Goal: Task Accomplishment & Management: Complete application form

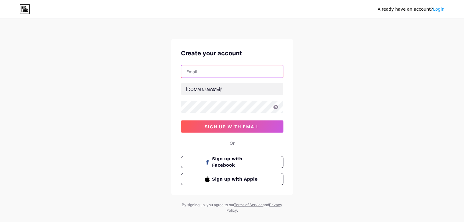
click at [234, 71] on input "text" at bounding box center [232, 72] width 102 height 12
click at [382, 78] on div "Already have an account? Login Create your account [DOMAIN_NAME]/ sign up with …" at bounding box center [232, 116] width 464 height 233
click at [222, 75] on input "text" at bounding box center [232, 72] width 102 height 12
click at [402, 94] on div "Already have an account? Login Create your account bio.link/ sign up with email…" at bounding box center [232, 116] width 464 height 233
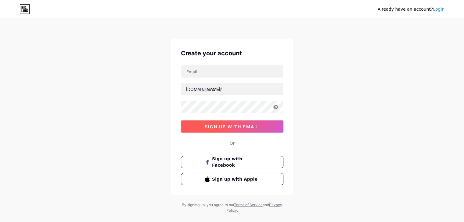
click at [254, 126] on span "sign up with email" at bounding box center [231, 126] width 55 height 5
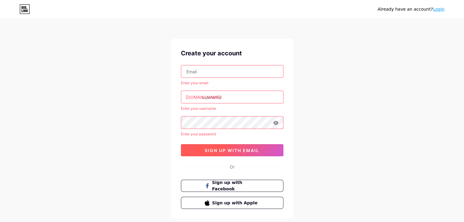
click at [236, 152] on span "sign up with email" at bounding box center [231, 150] width 55 height 5
click at [215, 72] on input "text" at bounding box center [232, 72] width 102 height 12
type input "kasdullah1008@gmail.com"
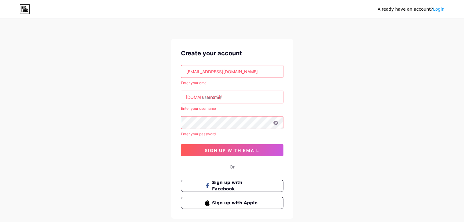
click at [209, 97] on input "text" at bounding box center [232, 97] width 102 height 12
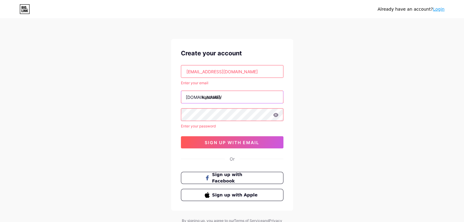
type input "kasdullah"
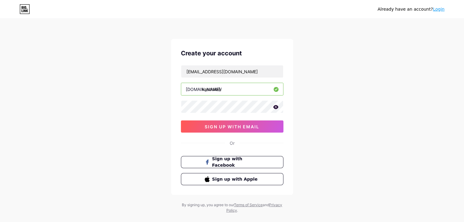
click at [275, 105] on icon at bounding box center [275, 107] width 5 height 4
click at [250, 129] on span "sign up with email" at bounding box center [231, 126] width 55 height 5
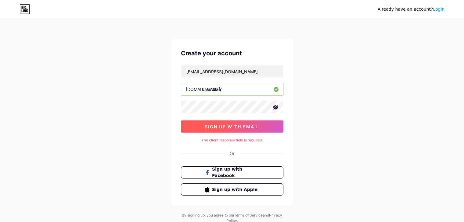
click at [210, 126] on span "sign up with email" at bounding box center [231, 126] width 55 height 5
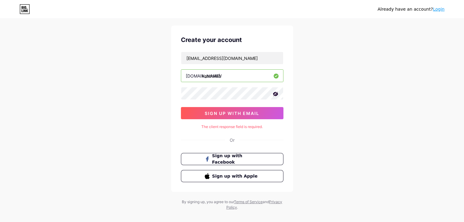
scroll to position [21, 0]
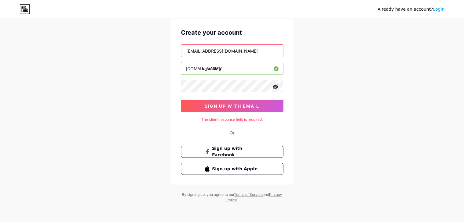
click at [249, 49] on input "kasdullah1008@gmail.com" at bounding box center [232, 51] width 102 height 12
click at [290, 120] on div "Create your account kasdullah1008@gmail.com bio.link/ kasdullah sign up with em…" at bounding box center [232, 101] width 122 height 167
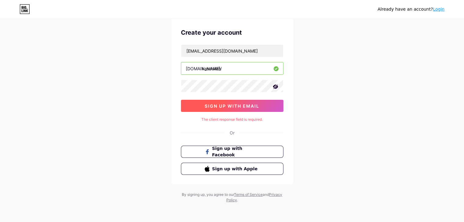
click at [251, 108] on button "sign up with email" at bounding box center [232, 106] width 102 height 12
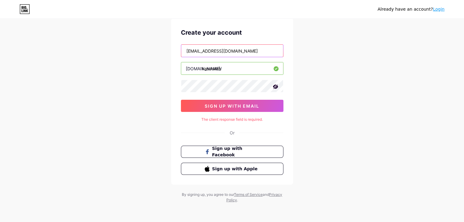
click at [261, 50] on input "kasdullah1008@gmail.com" at bounding box center [232, 51] width 102 height 12
drag, startPoint x: 261, startPoint y: 50, endPoint x: 170, endPoint y: 51, distance: 90.8
click at [170, 51] on div "Already have an account? Login Create your account kasdullah1008@gmail.com bio.…" at bounding box center [232, 100] width 464 height 243
type input "kasdullah1008@gmail.com"
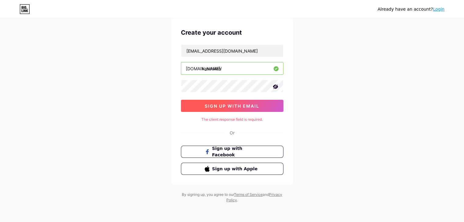
click at [240, 110] on button "sign up with email" at bounding box center [232, 106] width 102 height 12
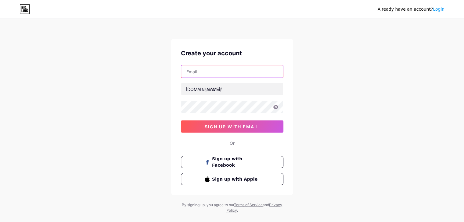
click at [241, 76] on input "text" at bounding box center [232, 72] width 102 height 12
type input "kasdullah1990@gmail.com"
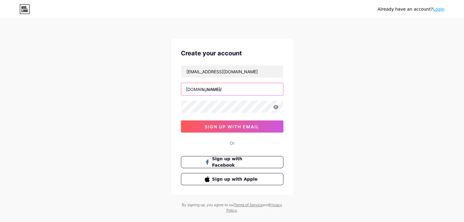
click at [245, 91] on input "text" at bounding box center [232, 89] width 102 height 12
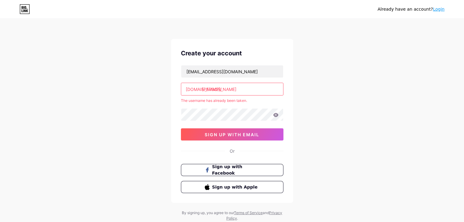
click at [203, 89] on input "dullah" at bounding box center [232, 89] width 102 height 12
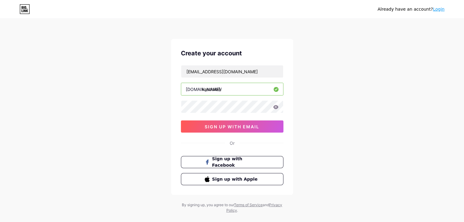
type input "kasdullah"
click at [342, 96] on div "Already have an account? Login Create your account kasdullah1990@gmail.com bio.…" at bounding box center [232, 116] width 464 height 233
click at [277, 108] on icon at bounding box center [275, 107] width 5 height 4
click at [255, 126] on span "sign up with email" at bounding box center [231, 126] width 55 height 5
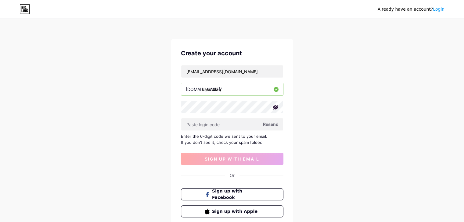
drag, startPoint x: 267, startPoint y: 122, endPoint x: 271, endPoint y: 124, distance: 4.4
click at [267, 122] on span "Resend" at bounding box center [271, 124] width 16 height 6
click at [218, 123] on input "text" at bounding box center [232, 125] width 102 height 12
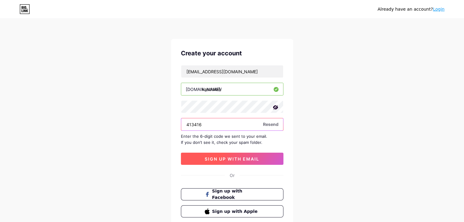
type input "413416"
click at [253, 157] on span "sign up with email" at bounding box center [231, 159] width 55 height 5
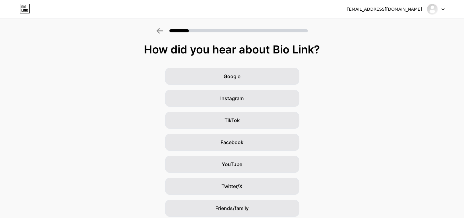
click at [444, 10] on div at bounding box center [435, 9] width 18 height 11
click at [391, 66] on div "How did you hear about Bio Link? Google Instagram TikTok Facebook YouTube Twitt…" at bounding box center [232, 140] width 464 height 195
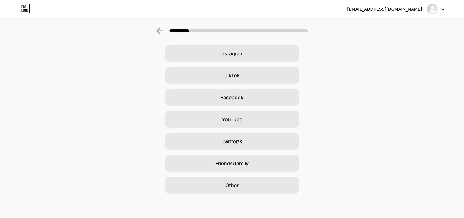
scroll to position [45, 0]
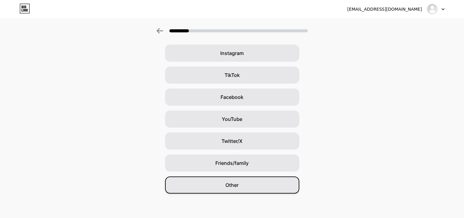
click at [258, 183] on div "Other" at bounding box center [232, 184] width 134 height 17
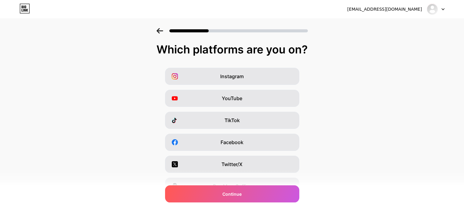
scroll to position [76, 0]
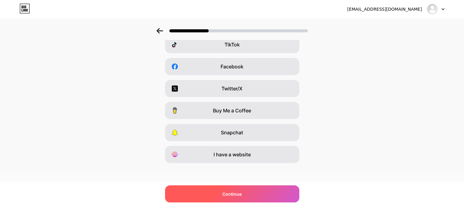
click at [255, 187] on div "Continue" at bounding box center [232, 193] width 134 height 17
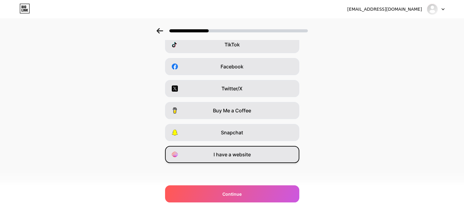
click at [246, 154] on span "I have a website" at bounding box center [231, 154] width 37 height 7
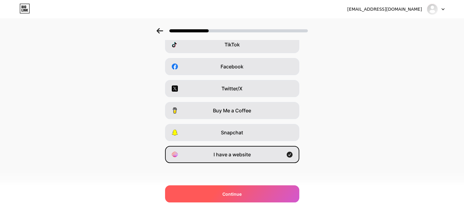
click at [262, 187] on div "Continue" at bounding box center [232, 193] width 134 height 17
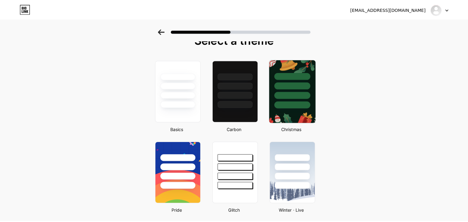
scroll to position [0, 0]
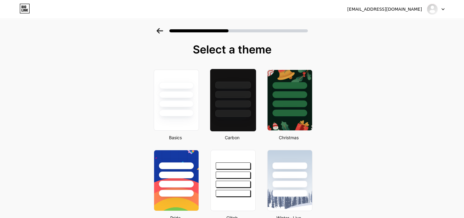
click at [224, 112] on div at bounding box center [233, 113] width 36 height 7
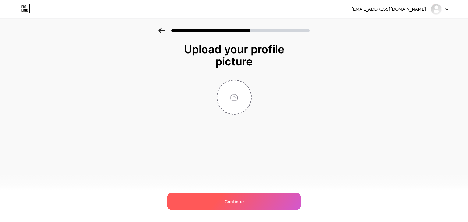
click at [246, 198] on div "Continue" at bounding box center [234, 201] width 134 height 17
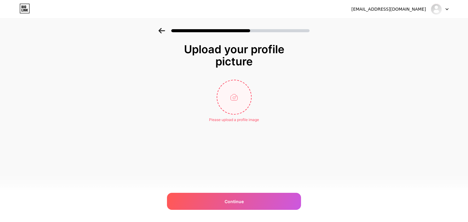
click at [243, 106] on input "file" at bounding box center [234, 97] width 34 height 34
type input "C:\fakepath\unnamed.png"
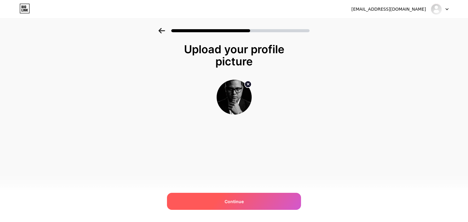
click at [252, 199] on div "Continue" at bounding box center [234, 201] width 134 height 17
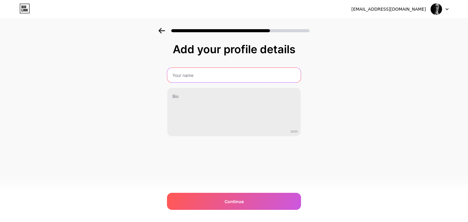
click at [202, 75] on input "text" at bounding box center [233, 75] width 133 height 15
type input "kasdullah"
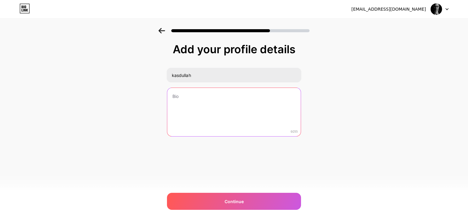
click at [198, 97] on textarea at bounding box center [233, 112] width 133 height 49
type textarea "pribadi"
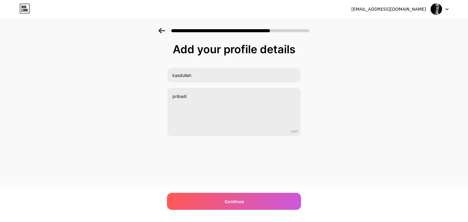
click at [211, 192] on div "kasdullah1990@gmail.com Logout Link Copied Add your profile details kasdullah p…" at bounding box center [234, 111] width 468 height 222
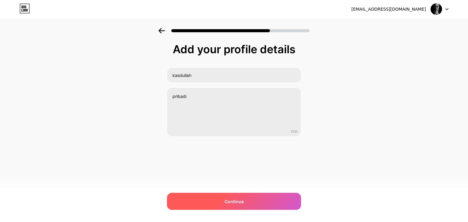
click at [246, 197] on div "Continue" at bounding box center [234, 201] width 134 height 17
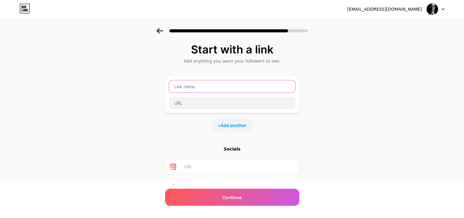
click at [215, 91] on input "text" at bounding box center [232, 86] width 126 height 12
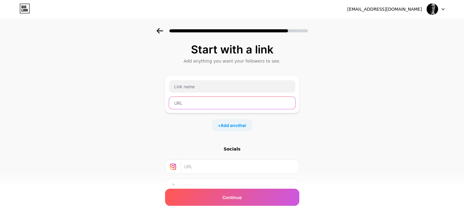
click at [221, 101] on input "text" at bounding box center [232, 103] width 126 height 12
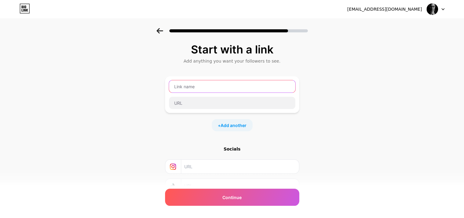
click at [215, 90] on input "text" at bounding box center [232, 86] width 126 height 12
click at [443, 10] on div at bounding box center [435, 9] width 18 height 11
click at [399, 67] on div "Start with a link Add anything you want your followers to see. + Add another So…" at bounding box center [232, 135] width 464 height 214
click at [215, 87] on input "text" at bounding box center [232, 86] width 126 height 12
paste input "DASAR HUKUM UTAMA"
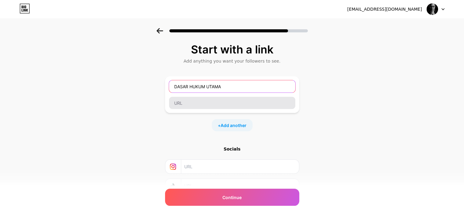
type input "DASAR HUKUM UTAMA"
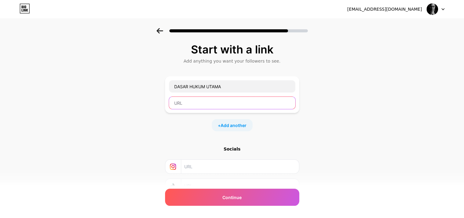
click at [201, 102] on input "text" at bounding box center [232, 103] width 126 height 12
paste input "https://peraturan.bpk.go.id/Details/43017/uu-no-17-tahun-2003"
type input "https://peraturan.bpk.go.id/Details/43017/uu-no-17-tahun-2003"
click at [334, 132] on div "Start with a link Add anything you want your followers to see. DASAR HUKUM UTAM…" at bounding box center [232, 135] width 464 height 214
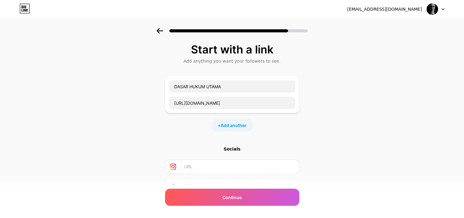
scroll to position [0, 0]
click at [246, 125] on span "Add another" at bounding box center [233, 125] width 26 height 6
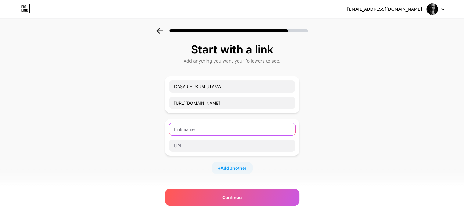
click at [244, 132] on input "text" at bounding box center [232, 129] width 126 height 12
paste input "STANDAR & KODE ETIK"
type input "STANDAR & KODE ETIK"
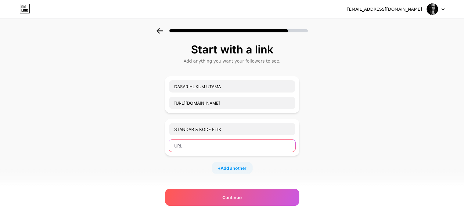
click at [228, 146] on input "text" at bounding box center [232, 145] width 126 height 12
paste input "https://peraturan.bpk.go.id/Details/255065/peraturan-bpkp-no-2-tahun-2023"
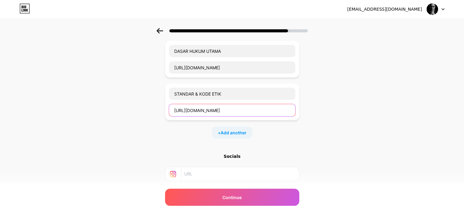
scroll to position [91, 0]
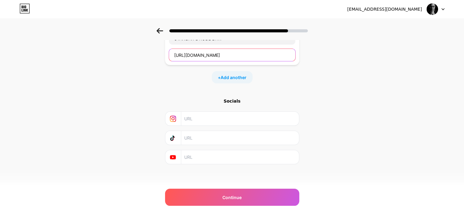
type input "https://peraturan.bpk.go.id/Details/255065/peraturan-bpkp-no-2-tahun-2023"
click at [394, 103] on div "Start with a link Add anything you want your followers to see. DASAR HUKUM UTAM…" at bounding box center [232, 66] width 464 height 257
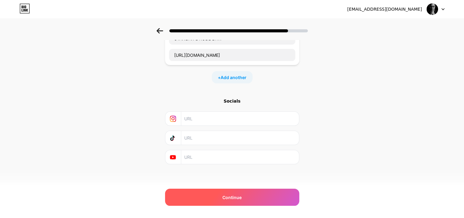
click at [241, 196] on span "Continue" at bounding box center [231, 197] width 19 height 6
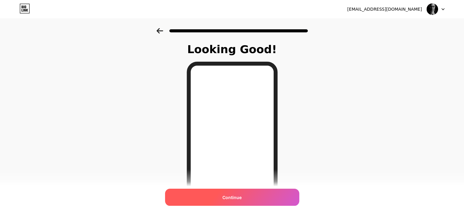
click at [256, 195] on div "Continue" at bounding box center [232, 196] width 134 height 17
